Goal: Transaction & Acquisition: Purchase product/service

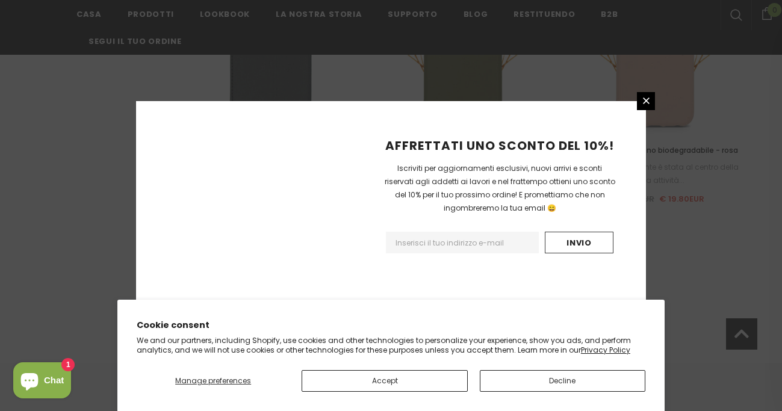
scroll to position [1518, 0]
